Goal: Task Accomplishment & Management: Complete application form

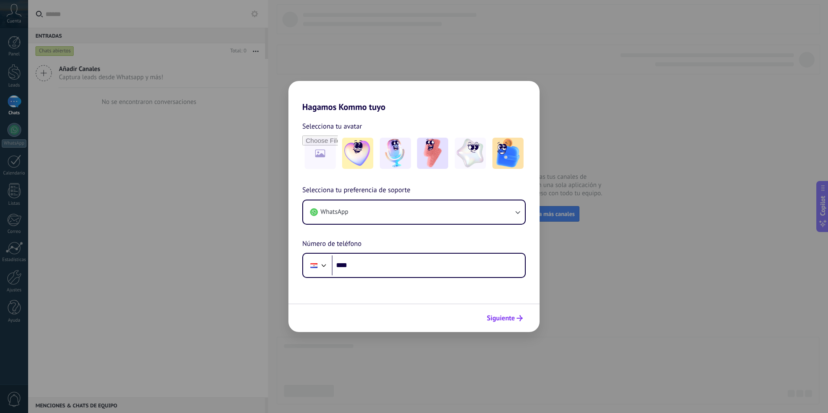
click at [514, 320] on span "Siguiente" at bounding box center [501, 318] width 28 height 6
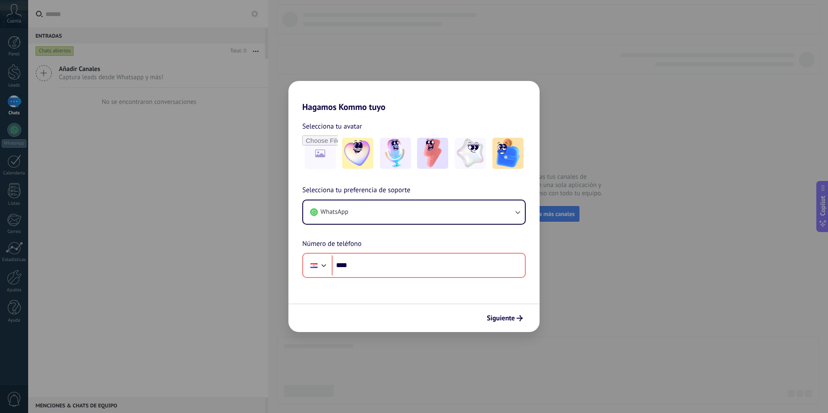
click at [606, 269] on div "Hagamos Kommo tuyo Selecciona tu avatar Selecciona tu preferencia de soporte Wh…" at bounding box center [414, 206] width 828 height 413
click at [252, 239] on div "Hagamos Kommo tuyo Selecciona tu avatar Selecciona tu preferencia de soporte Wh…" at bounding box center [414, 206] width 828 height 413
click at [373, 239] on div "Selecciona tu preferencia de soporte WhatsApp Número de teléfono Phone ****" at bounding box center [413, 231] width 251 height 93
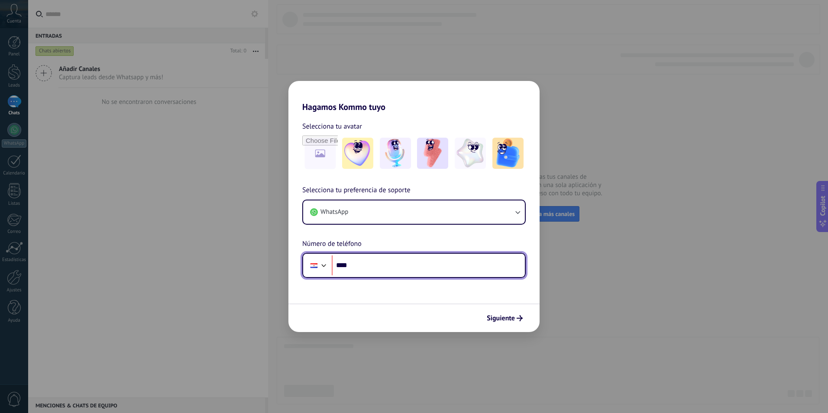
drag, startPoint x: 377, startPoint y: 273, endPoint x: 376, endPoint y: 267, distance: 6.1
click at [376, 271] on input "****" at bounding box center [428, 265] width 193 height 20
type input "**********"
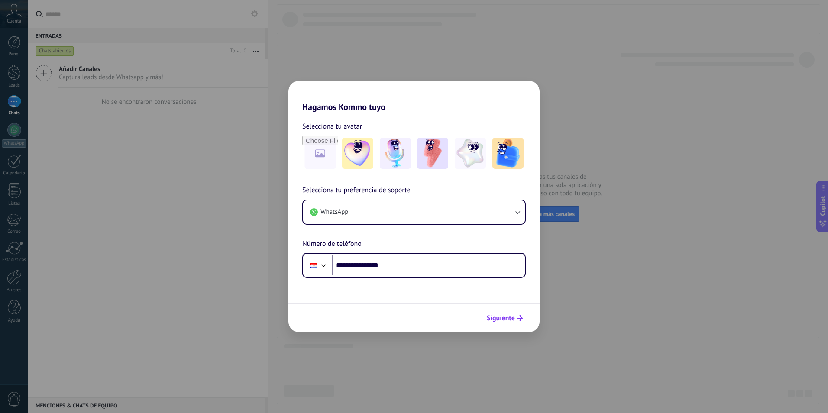
click at [483, 309] on div "Siguiente" at bounding box center [413, 318] width 251 height 29
click at [485, 312] on button "Siguiente" at bounding box center [505, 318] width 44 height 15
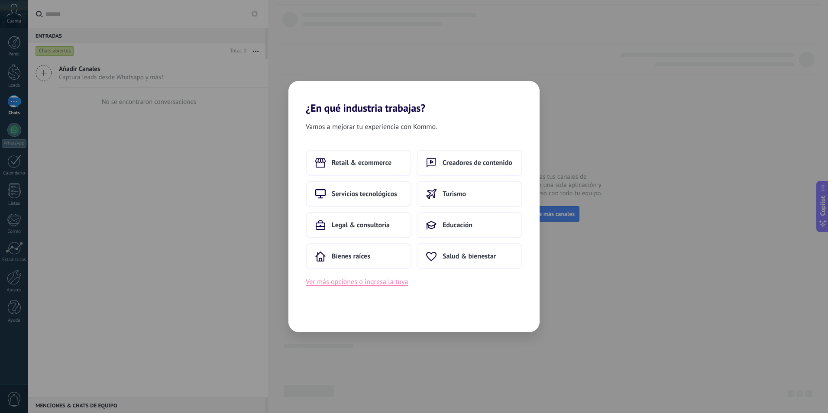
click at [363, 284] on button "Ver más opciones o ingresa la tuya" at bounding box center [357, 281] width 102 height 11
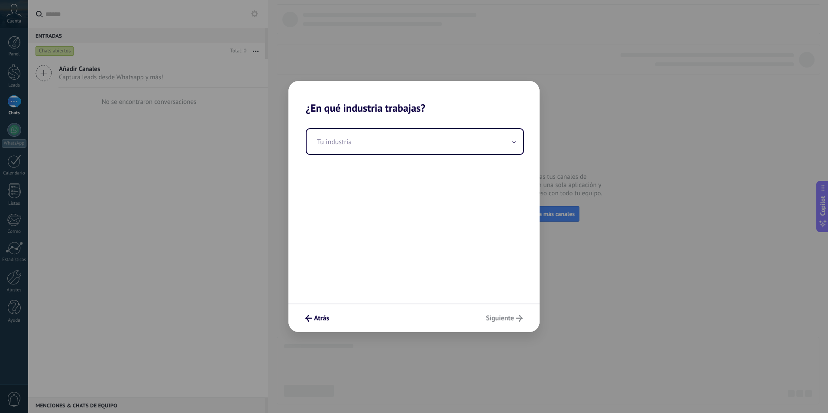
click at [377, 127] on div "Tu industria" at bounding box center [413, 208] width 251 height 189
click at [369, 136] on input "text" at bounding box center [415, 141] width 217 height 25
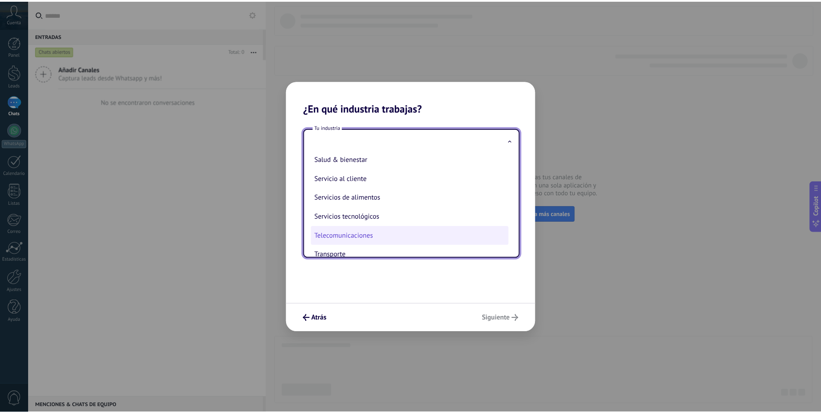
scroll to position [230, 0]
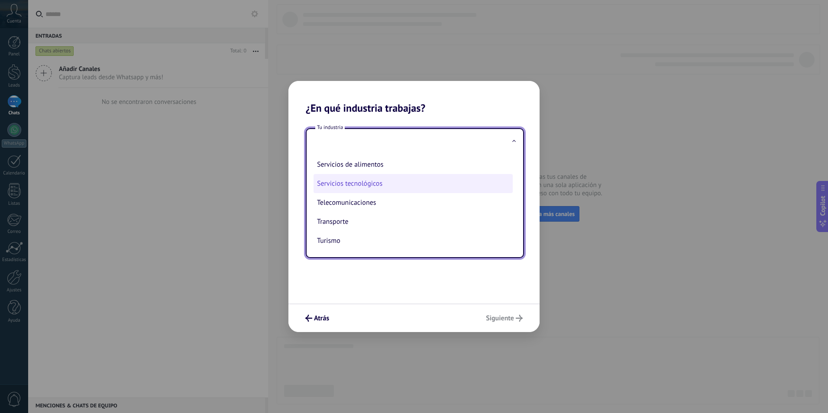
click at [366, 186] on li "Servicios tecnológicos" at bounding box center [413, 183] width 199 height 19
type input "**********"
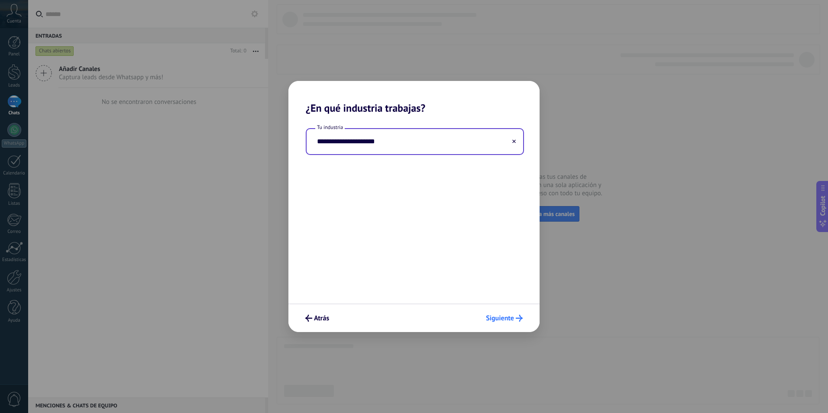
click at [498, 323] on button "Siguiente" at bounding box center [504, 318] width 45 height 15
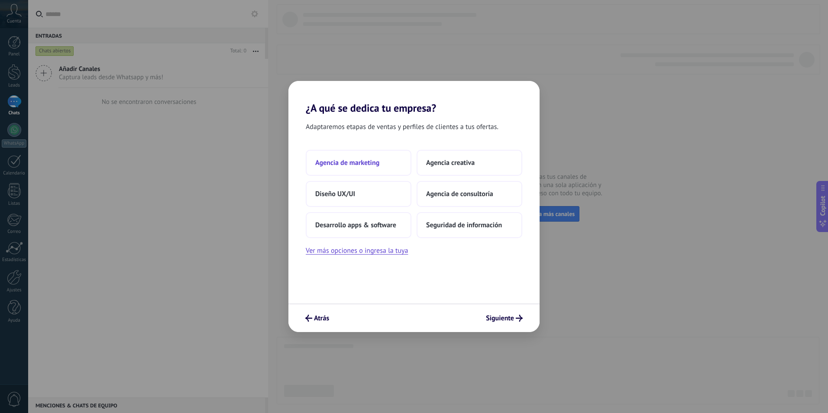
click at [362, 156] on button "Agencia de marketing" at bounding box center [359, 163] width 106 height 26
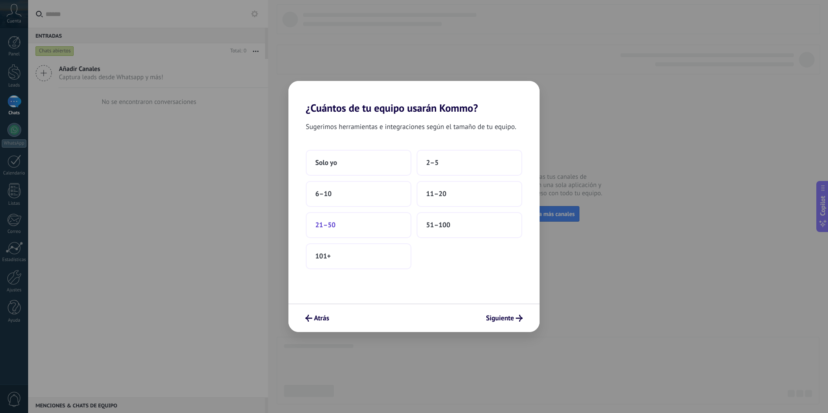
click at [352, 225] on button "21–50" at bounding box center [359, 225] width 106 height 26
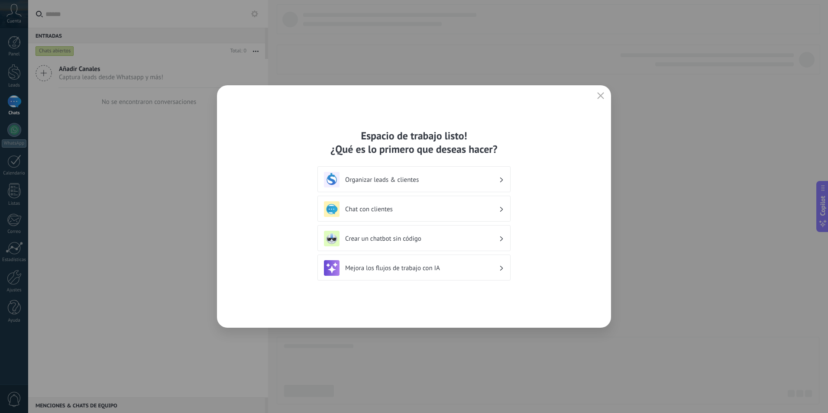
click at [444, 178] on h3 "Organizar leads & clientes" at bounding box center [422, 180] width 154 height 8
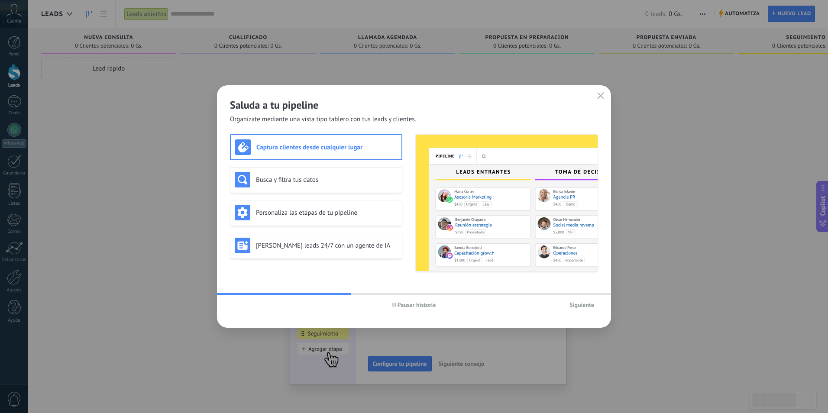
click at [596, 306] on button "Siguiente" at bounding box center [582, 304] width 32 height 13
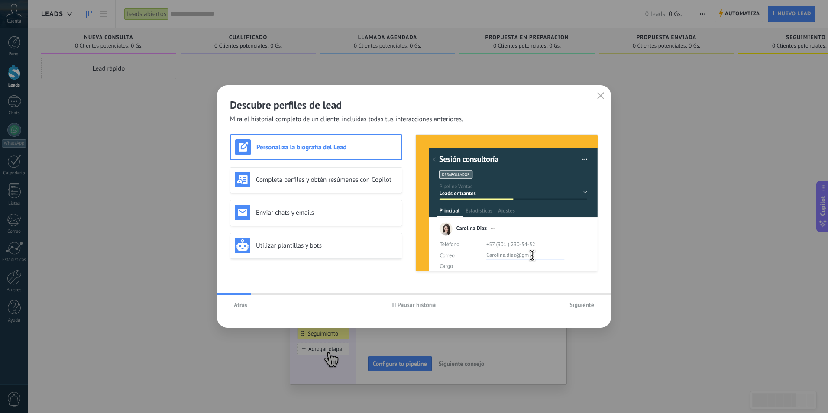
click at [584, 304] on span "Siguiente" at bounding box center [581, 305] width 25 height 6
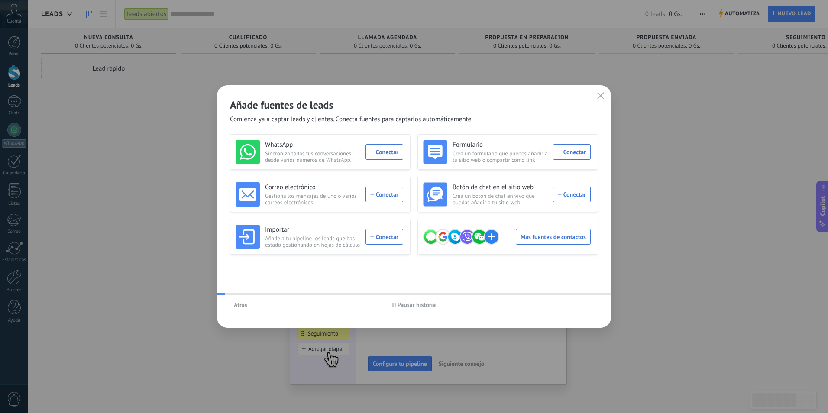
click at [584, 304] on div "Atrás Pausar historia" at bounding box center [414, 305] width 394 height 20
click at [608, 94] on div "Añade fuentes de leads Comienza ya a captar leads y clientes. Conecta fuentes p…" at bounding box center [414, 104] width 394 height 39
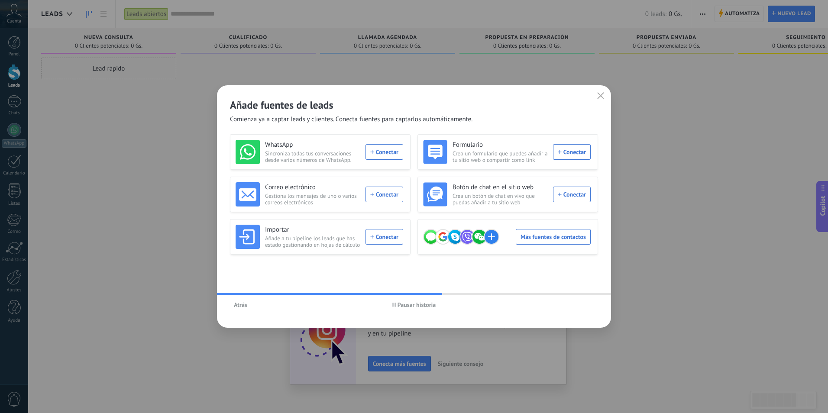
click at [593, 94] on div "Añade fuentes de leads Comienza ya a captar leads y clientes. Conecta fuentes p…" at bounding box center [414, 104] width 394 height 39
click at [599, 93] on icon "button" at bounding box center [600, 95] width 7 height 7
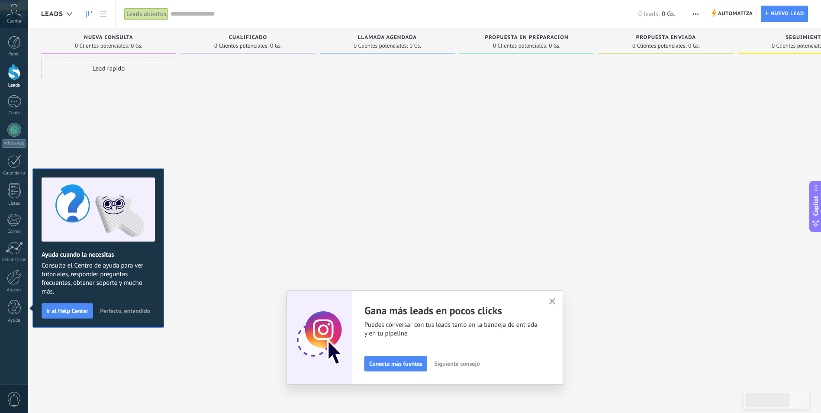
click at [10, 17] on div "Cuenta" at bounding box center [14, 14] width 28 height 28
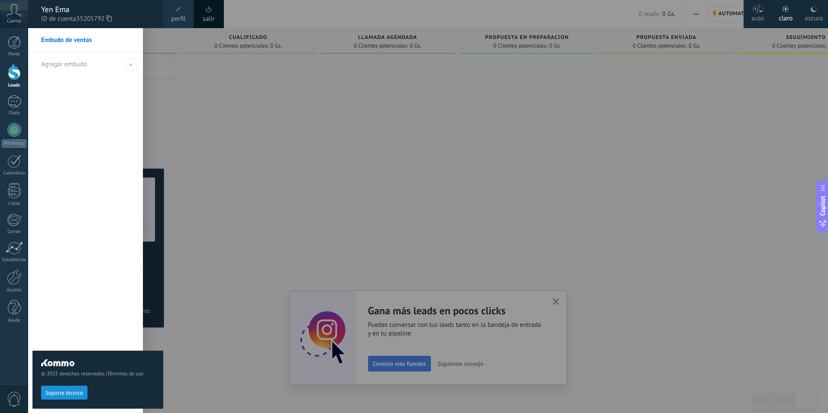
click at [235, 110] on div at bounding box center [442, 206] width 828 height 413
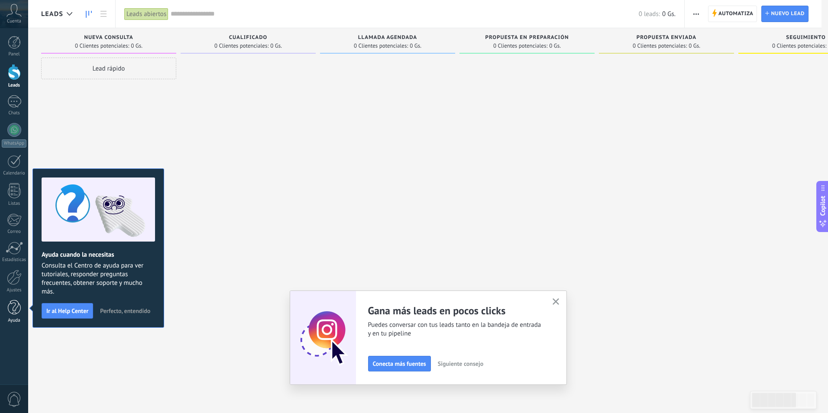
click at [13, 309] on div at bounding box center [14, 307] width 13 height 15
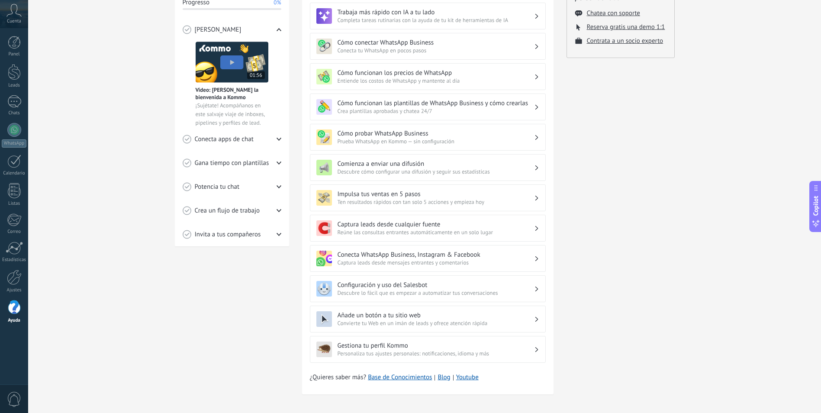
scroll to position [153, 0]
